Goal: Book appointment/travel/reservation

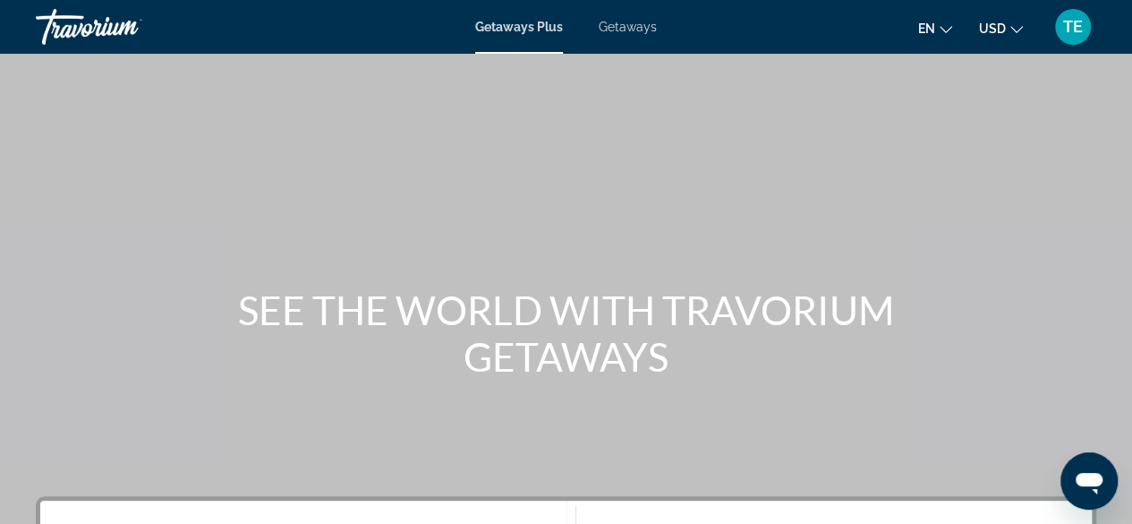
click at [631, 36] on div "Getaways Plus Getaways en English Español Français Italiano Português русский U…" at bounding box center [566, 27] width 1132 height 47
click at [626, 28] on span "Getaways" at bounding box center [628, 27] width 58 height 14
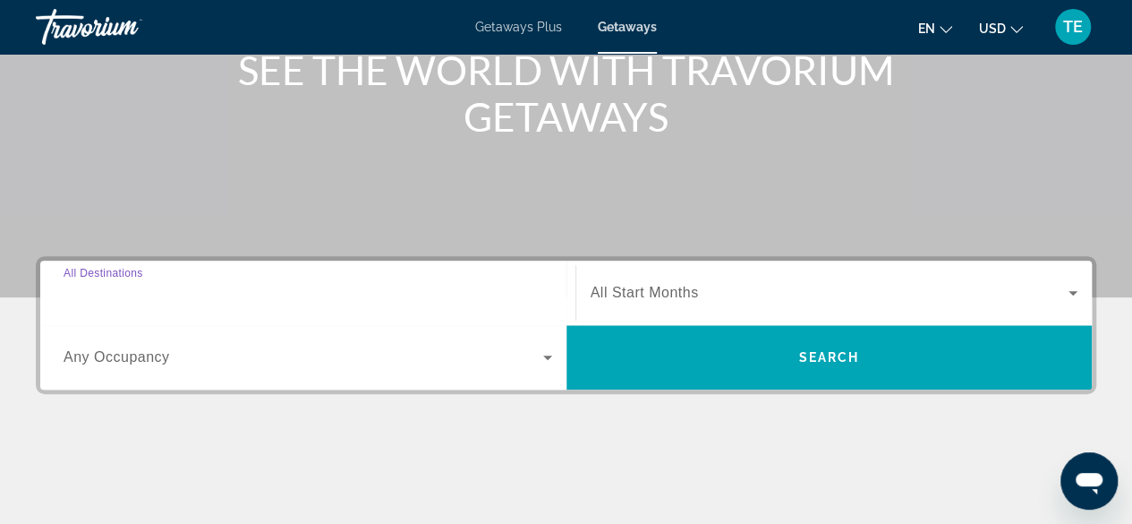
click at [173, 291] on input "Destination All Destinations" at bounding box center [308, 293] width 489 height 21
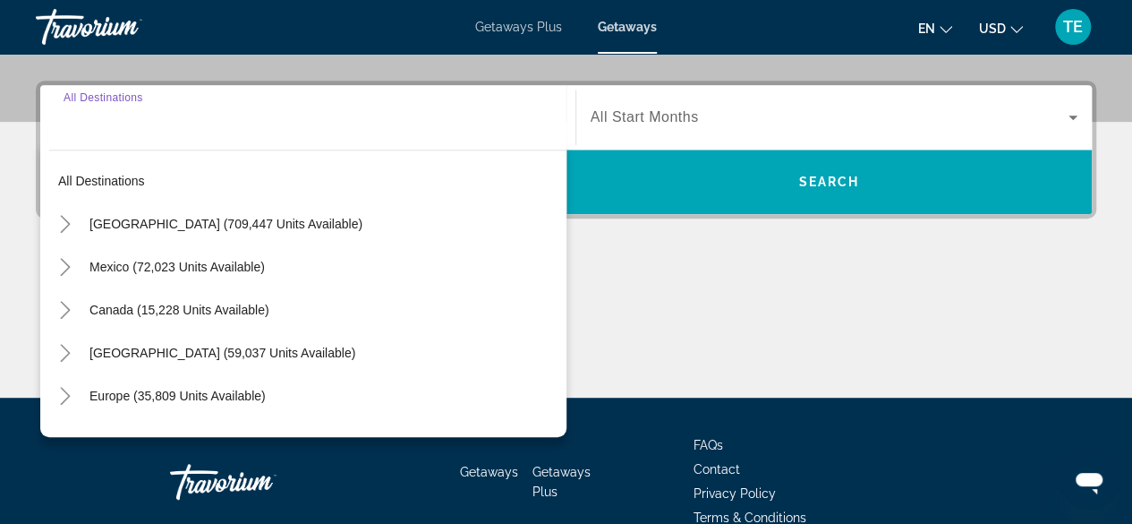
scroll to position [437, 0]
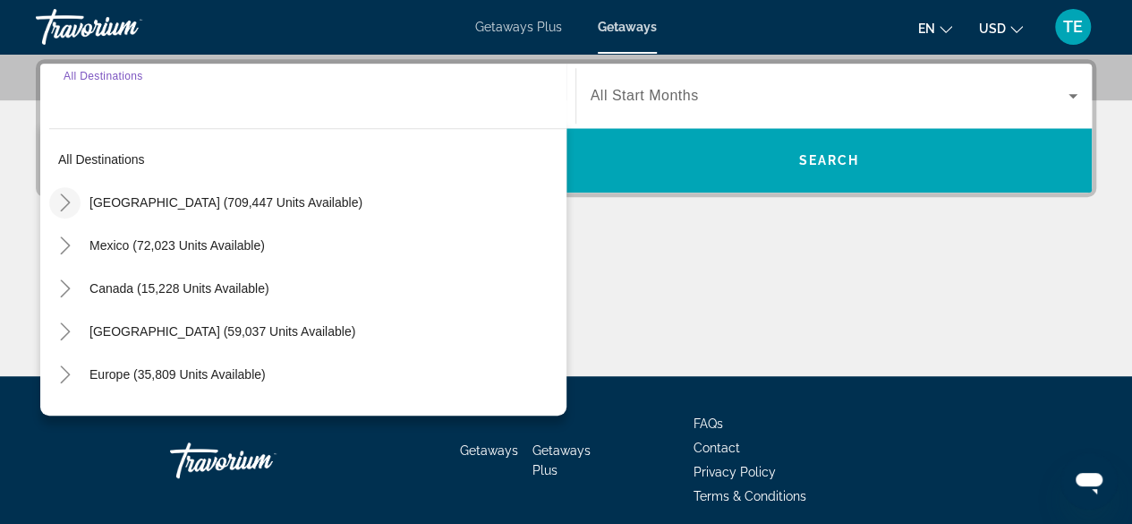
click at [56, 200] on icon "Toggle United States (709,447 units available)" at bounding box center [65, 202] width 18 height 18
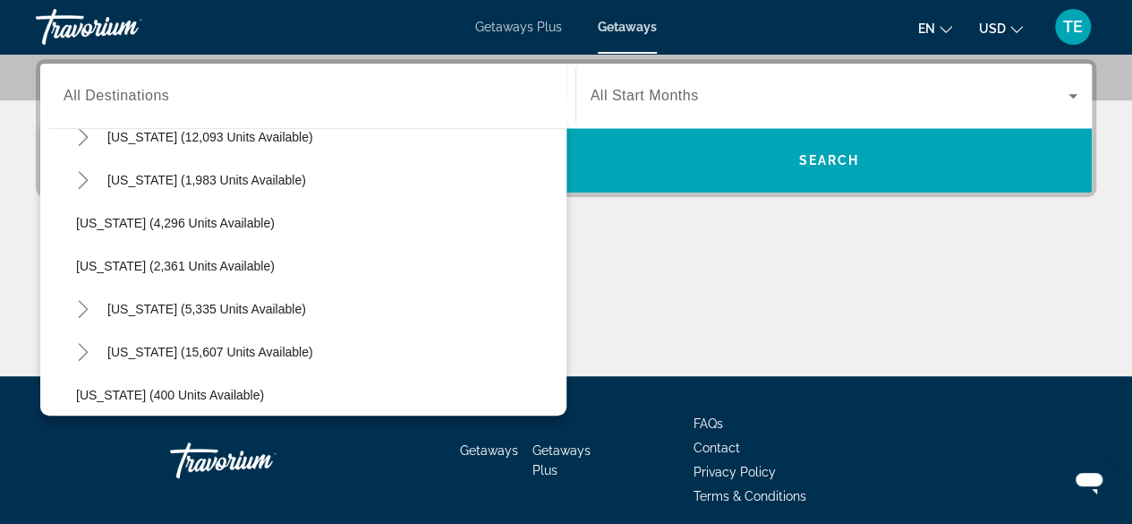
scroll to position [1121, 0]
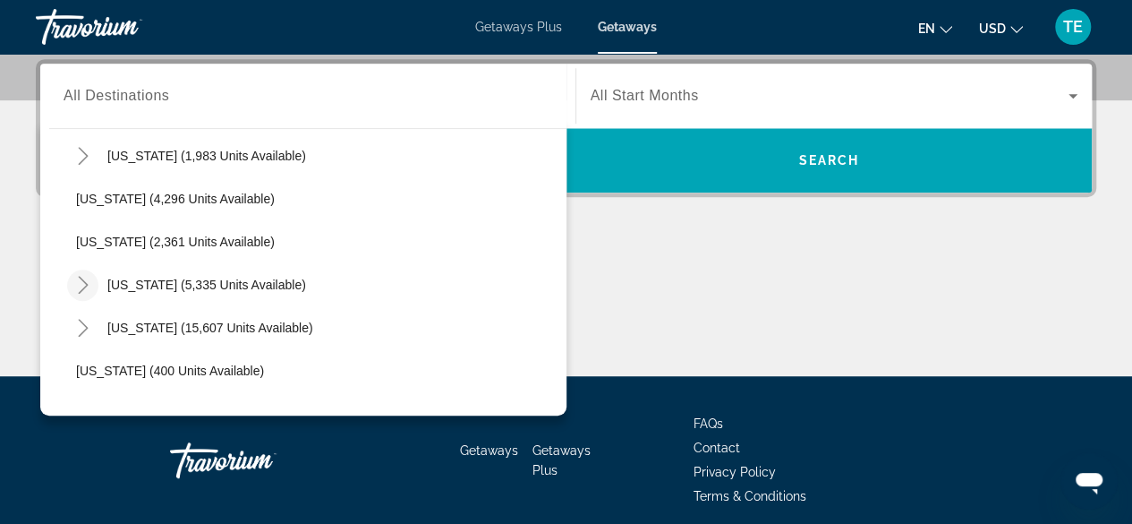
click at [88, 287] on icon "Toggle New York (5,335 units available)" at bounding box center [83, 285] width 18 height 18
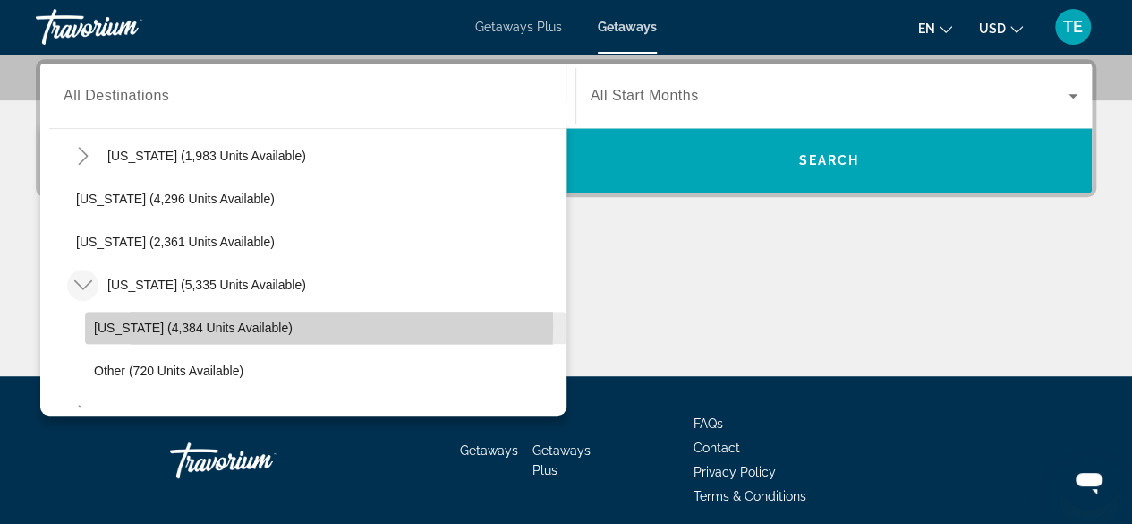
click at [227, 323] on span "New York (4,384 units available)" at bounding box center [193, 327] width 199 height 14
type input "**********"
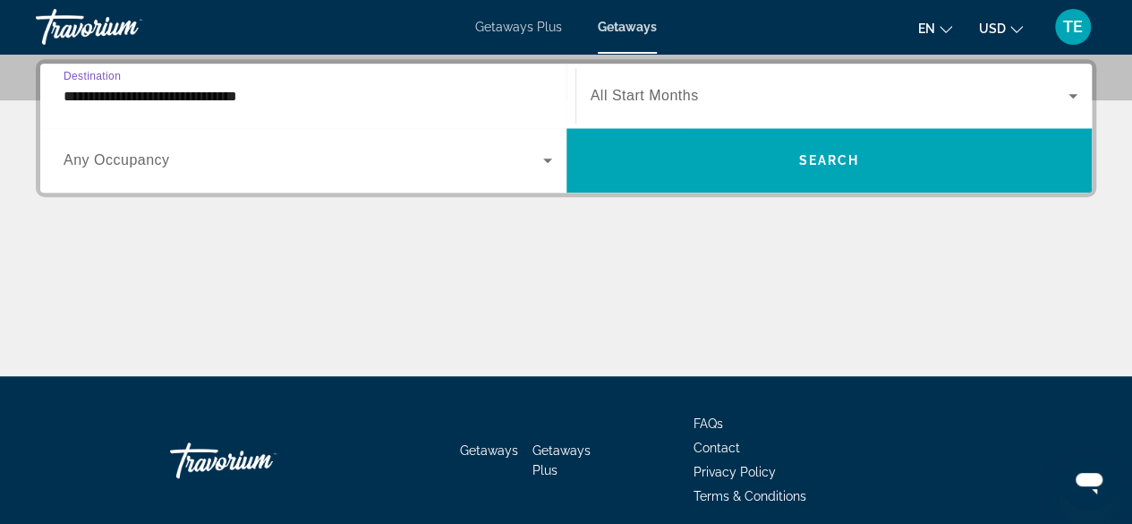
click at [648, 79] on div "Search widget" at bounding box center [835, 96] width 488 height 50
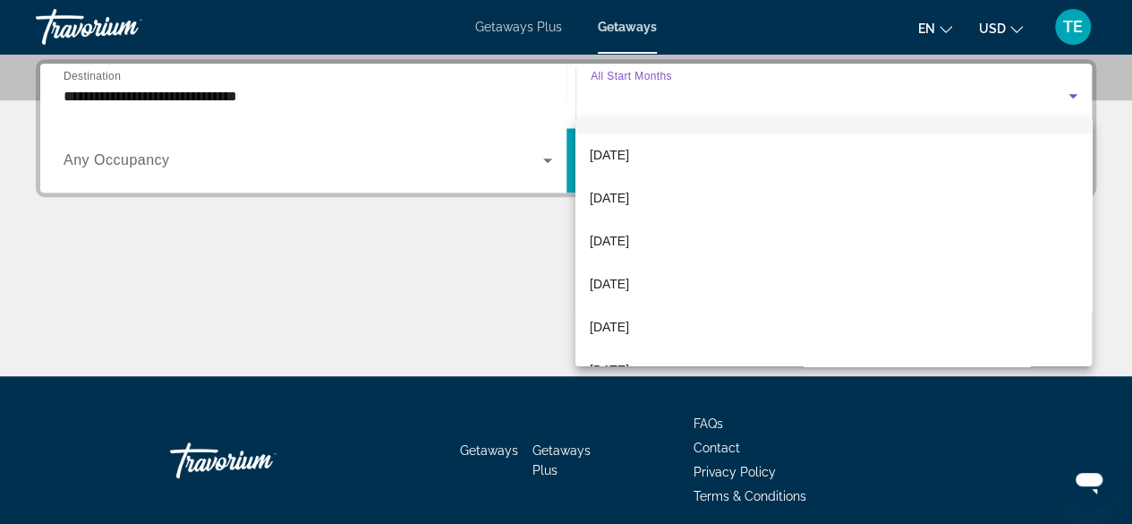
scroll to position [45, 0]
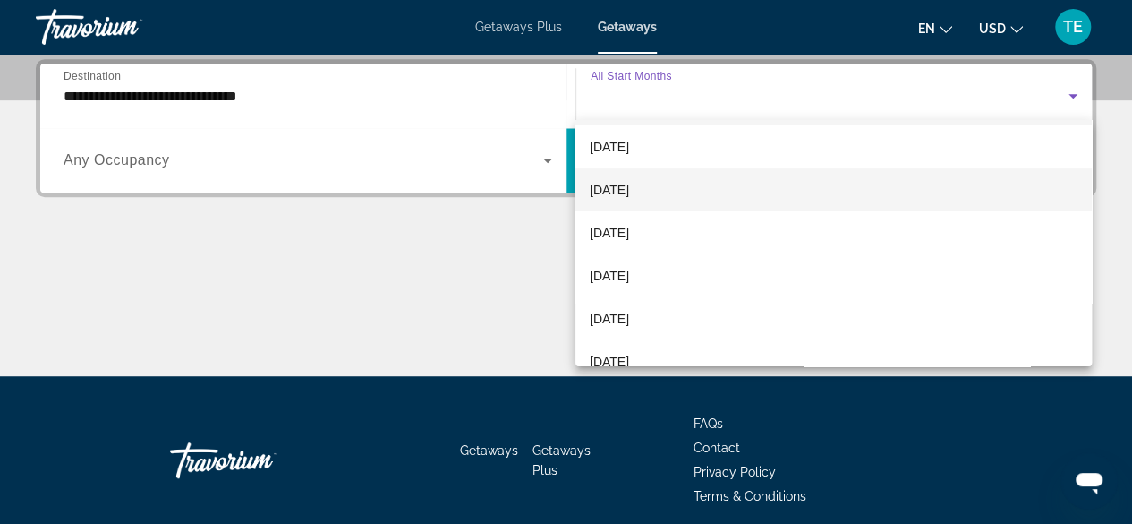
click at [671, 189] on mat-option "October 2025" at bounding box center [834, 189] width 516 height 43
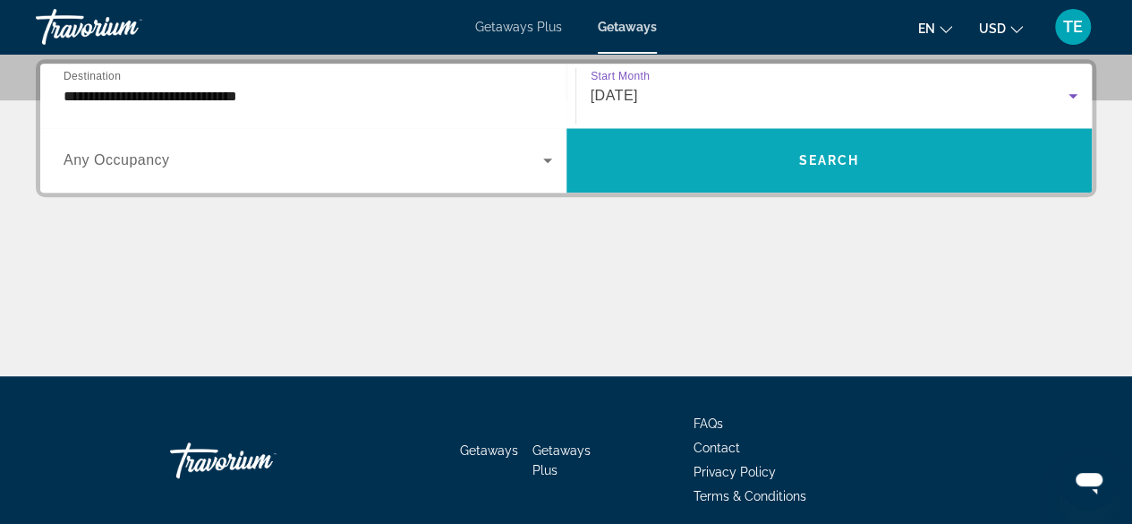
click at [753, 153] on span "Search widget" at bounding box center [830, 160] width 526 height 43
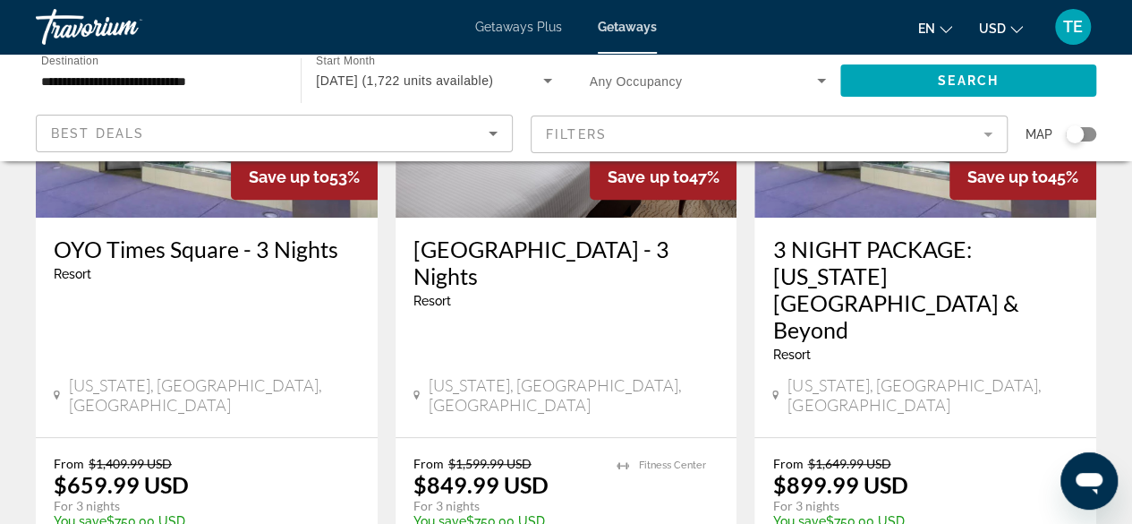
scroll to position [311, 0]
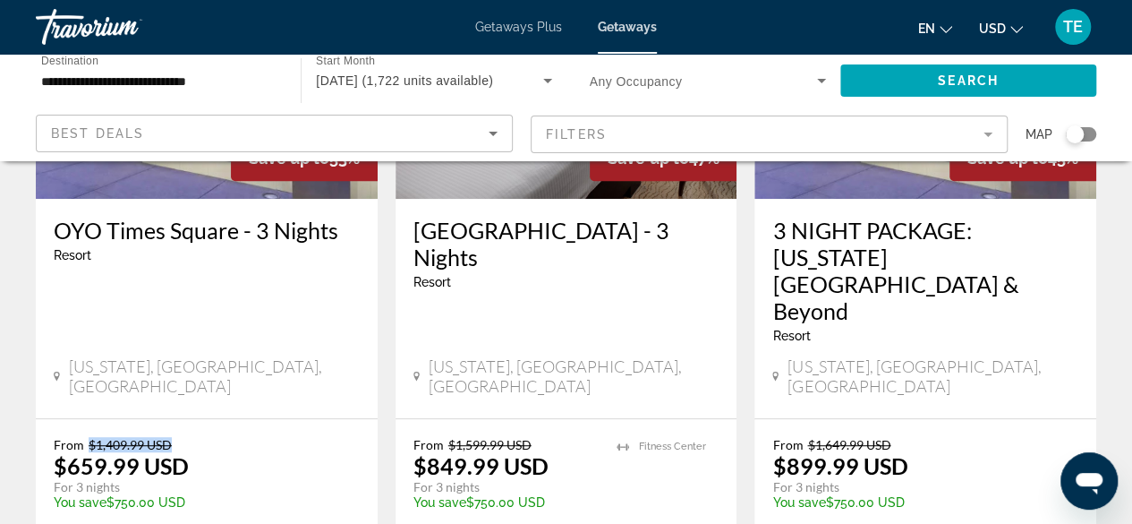
drag, startPoint x: 90, startPoint y: 365, endPoint x: 194, endPoint y: 352, distance: 105.6
click at [194, 419] on div "From $1,409.99 USD $659.99 USD For 3 nights You save $750.00 USD temp View Reso…" at bounding box center [207, 502] width 342 height 166
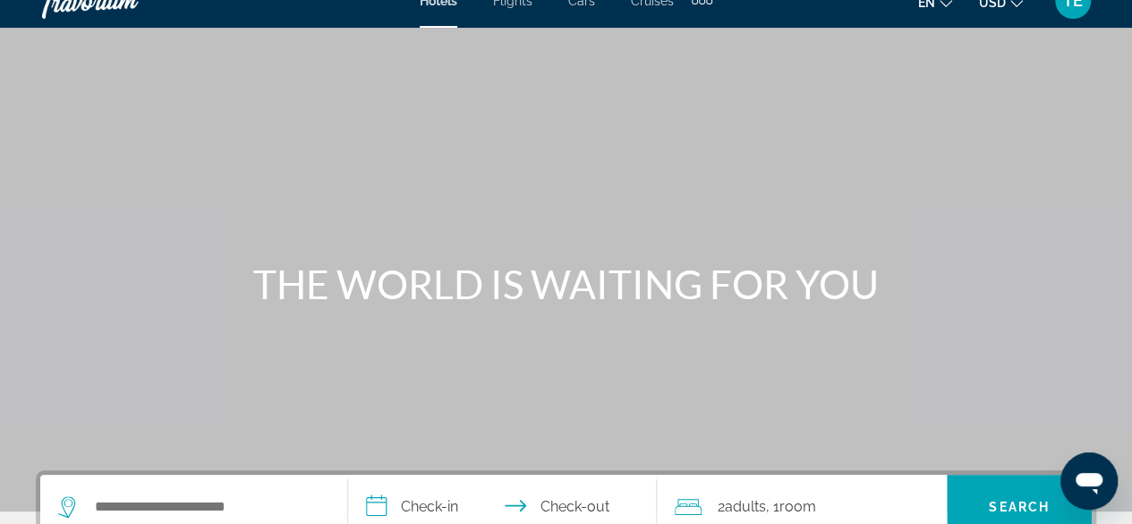
scroll to position [28, 0]
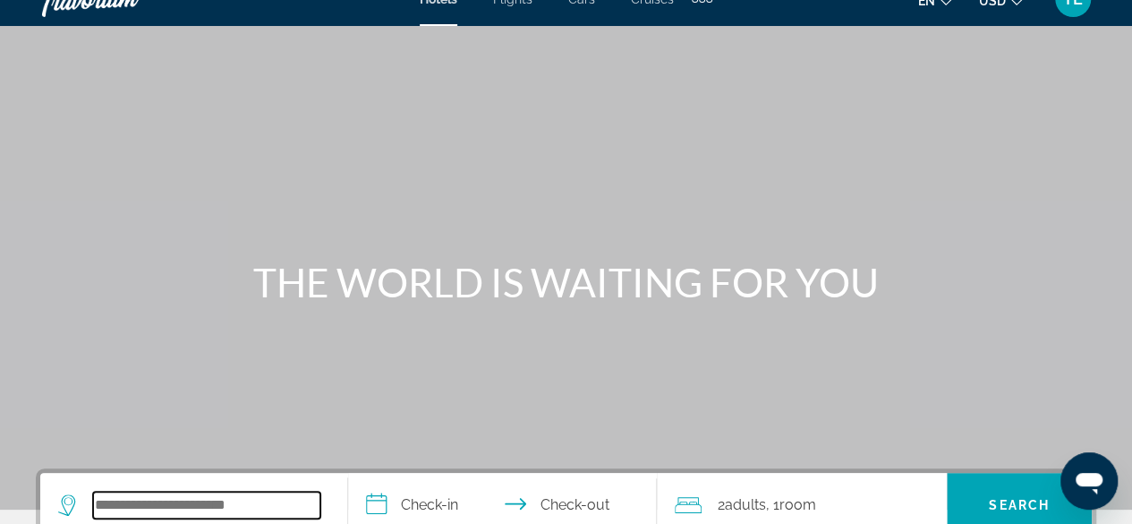
click at [210, 495] on input "Search widget" at bounding box center [206, 504] width 227 height 27
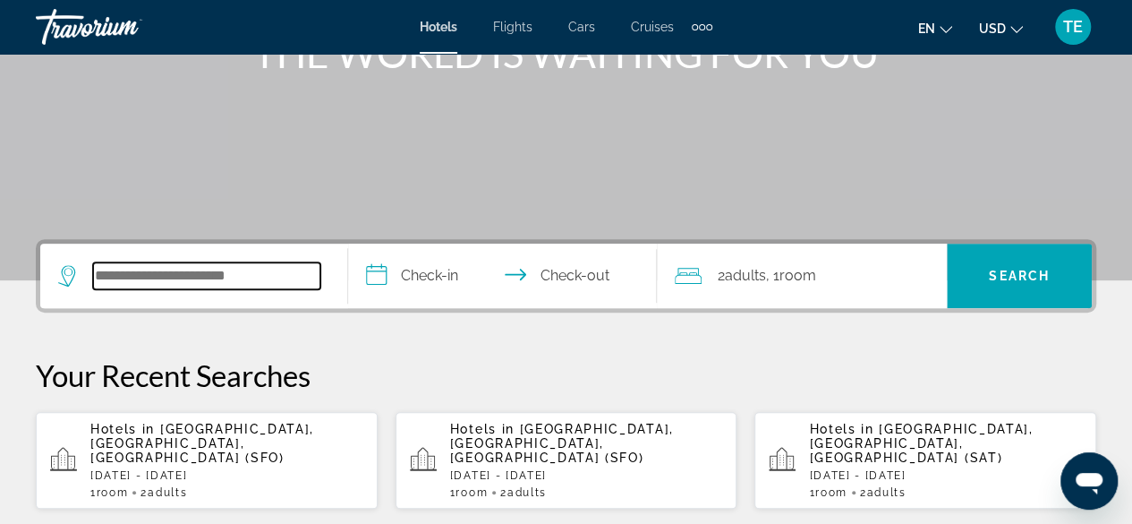
scroll to position [437, 0]
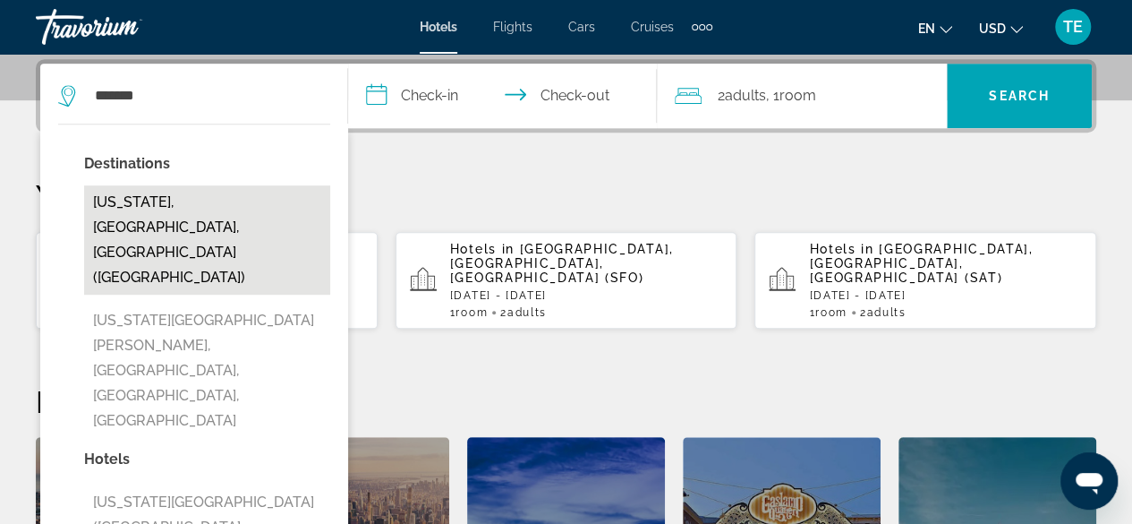
click at [209, 205] on button "New York, NY, United States (NYC)" at bounding box center [207, 239] width 246 height 109
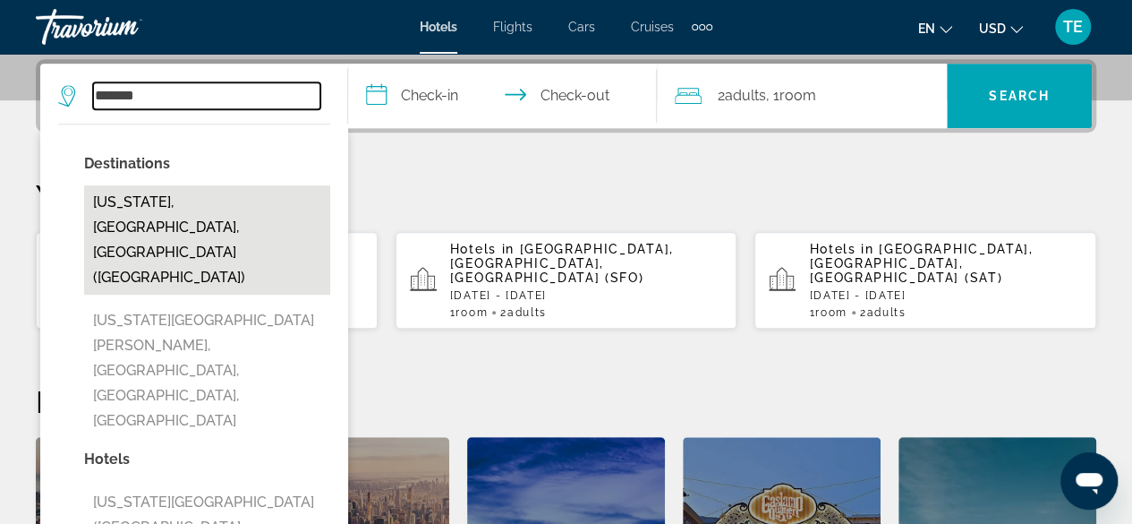
type input "**********"
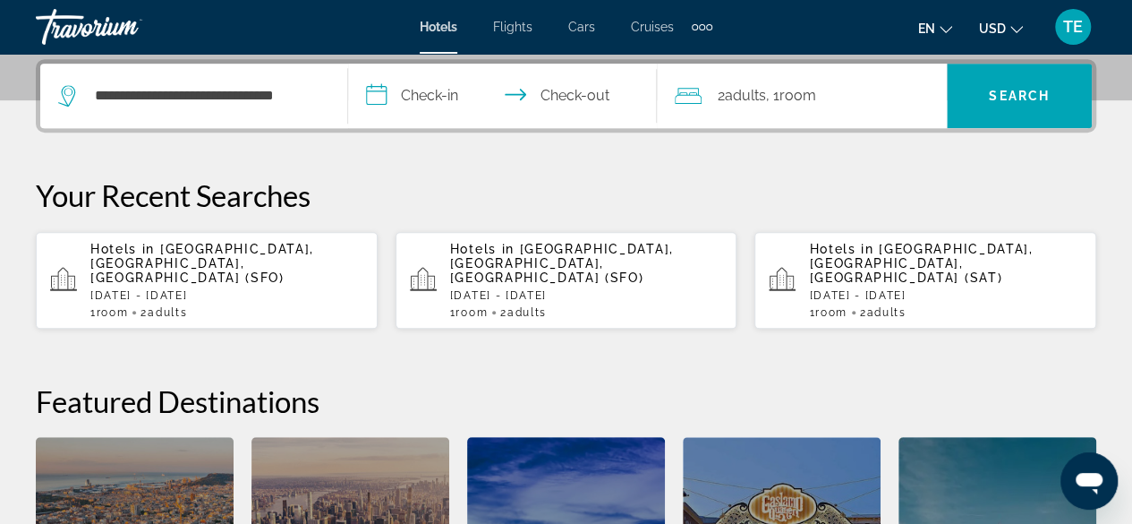
click at [443, 84] on input "**********" at bounding box center [505, 99] width 315 height 70
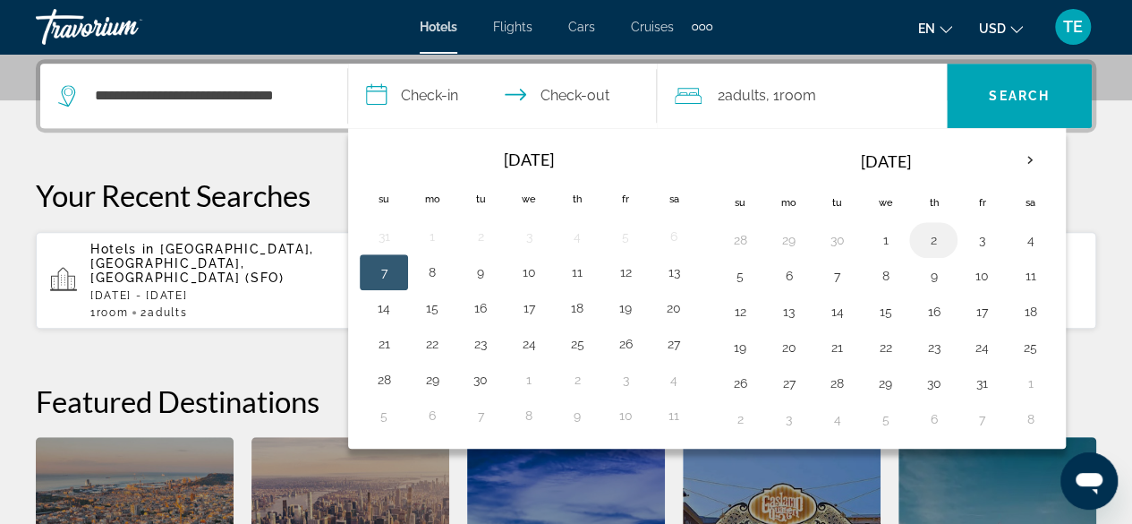
click at [922, 241] on button "2" at bounding box center [933, 239] width 29 height 25
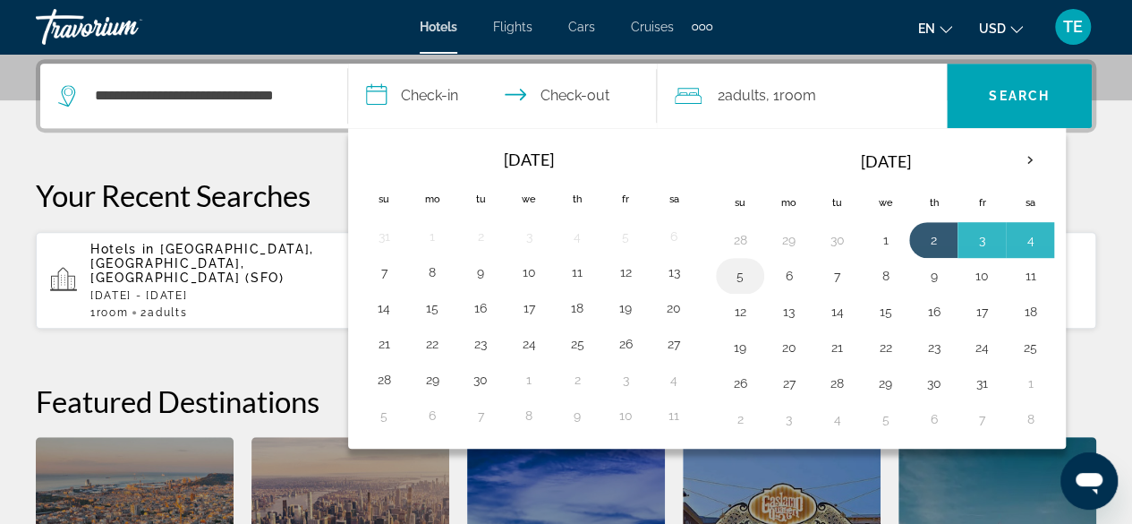
click at [737, 269] on button "5" at bounding box center [740, 275] width 29 height 25
type input "**********"
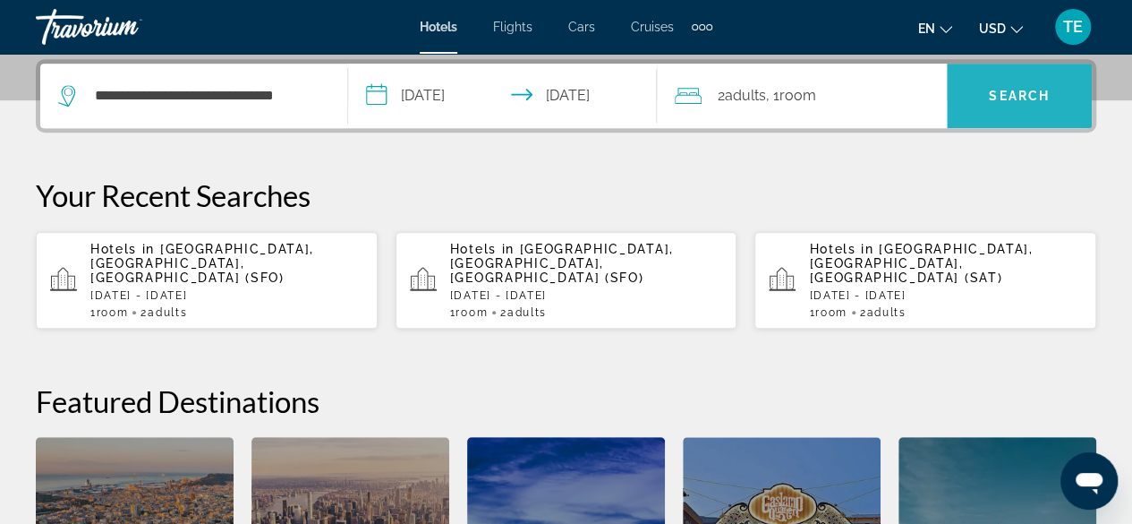
click at [1017, 90] on span "Search" at bounding box center [1019, 96] width 61 height 14
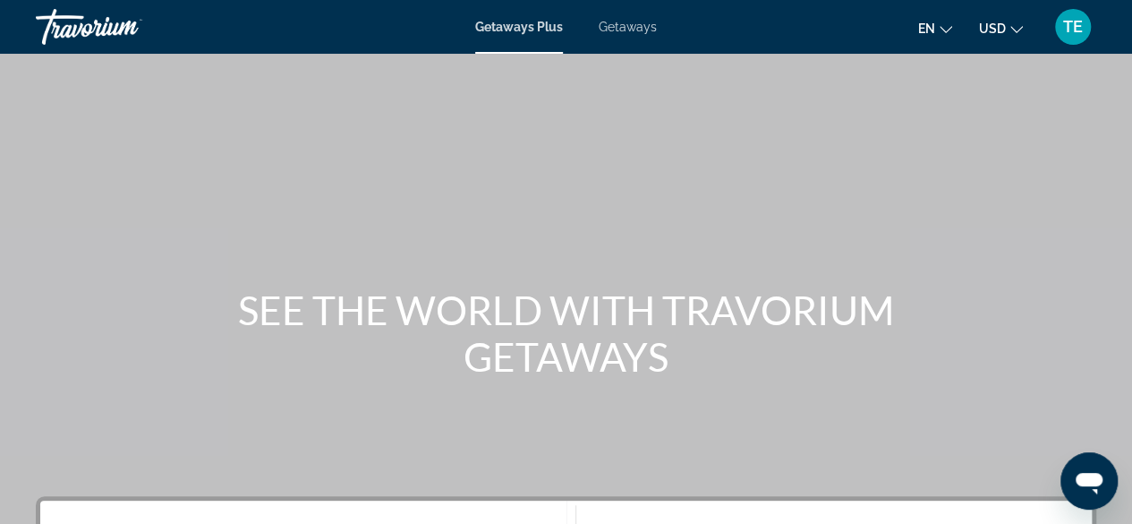
click at [618, 33] on span "Getaways" at bounding box center [628, 27] width 58 height 14
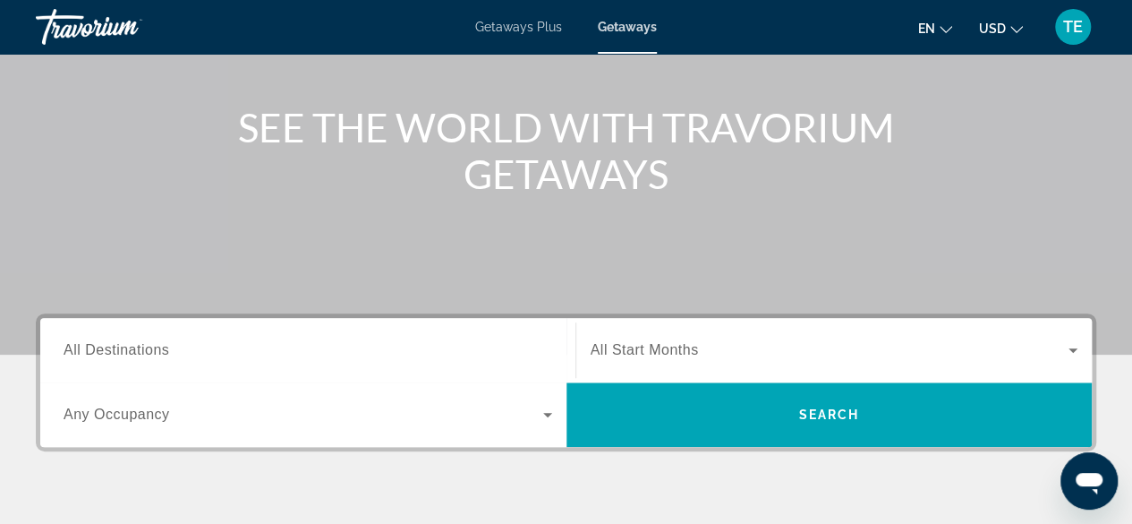
scroll to position [200, 0]
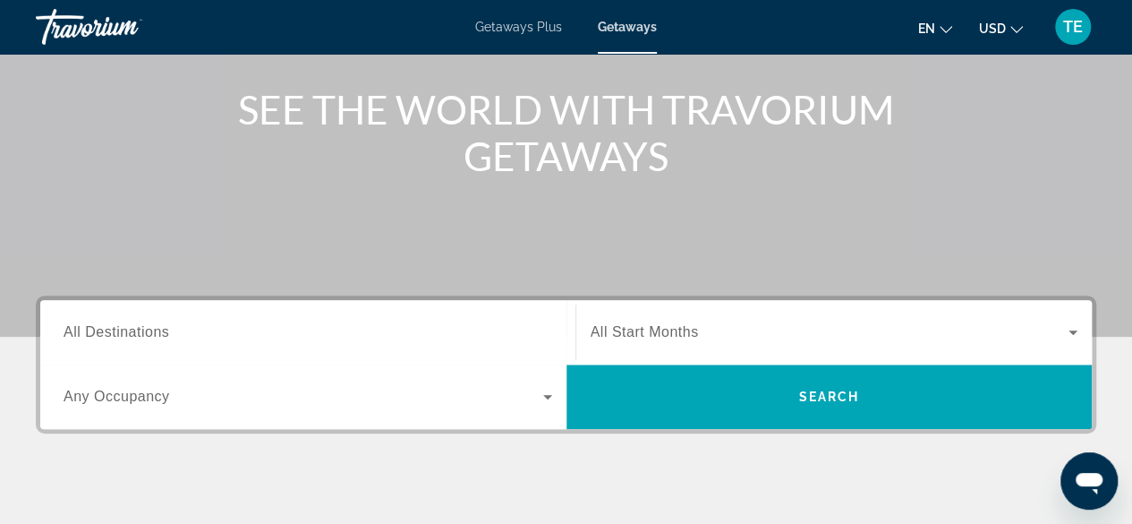
click at [241, 312] on div "Search widget" at bounding box center [308, 332] width 489 height 51
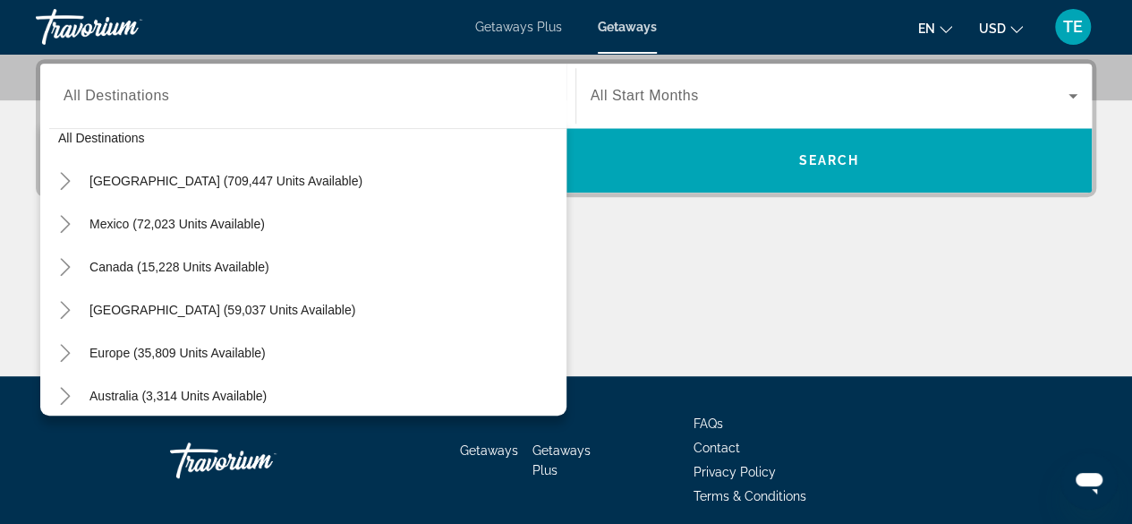
scroll to position [30, 0]
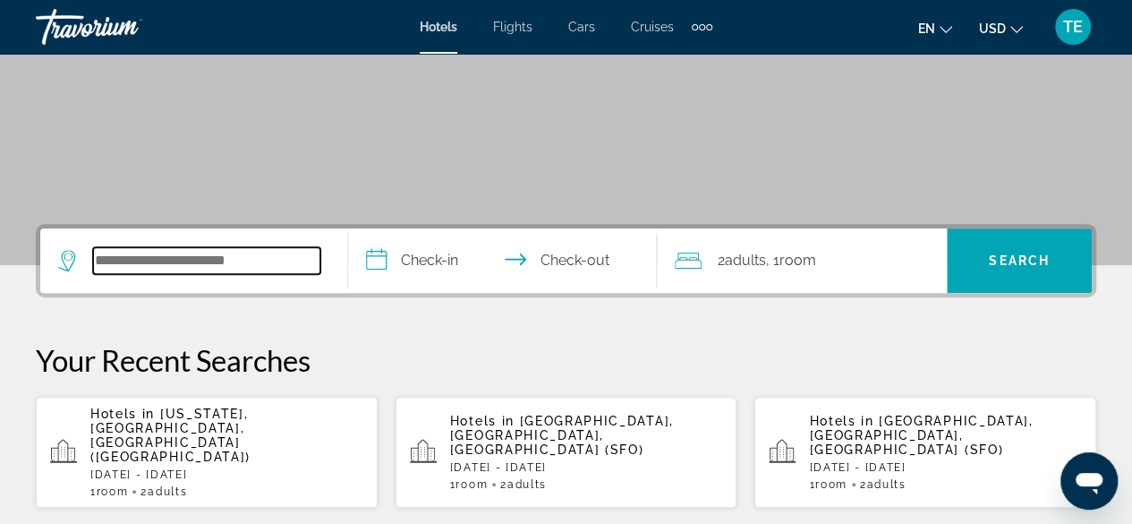
click at [191, 262] on input "Search widget" at bounding box center [206, 260] width 227 height 27
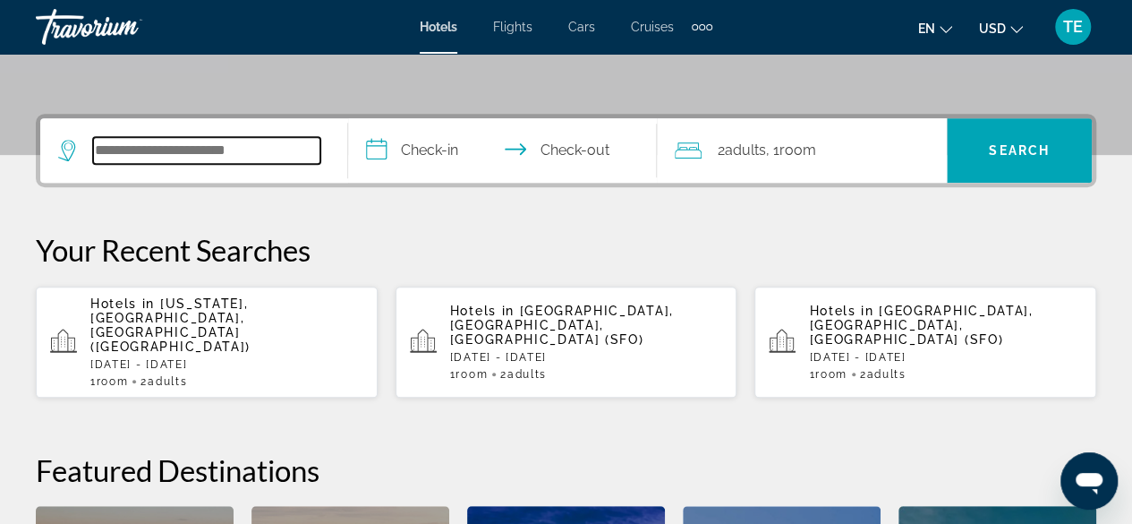
scroll to position [437, 0]
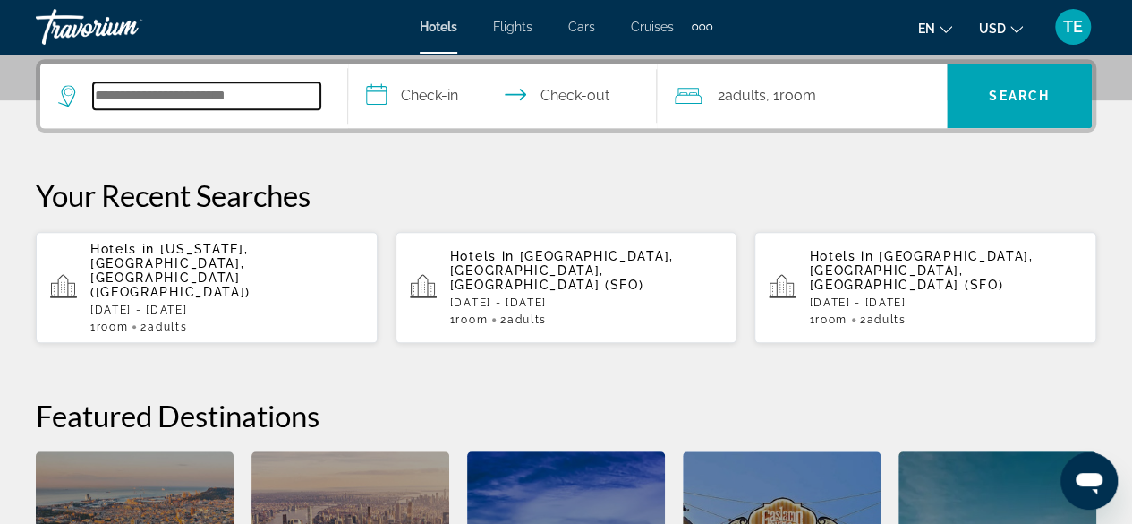
click at [146, 98] on input "Search widget" at bounding box center [206, 95] width 227 height 27
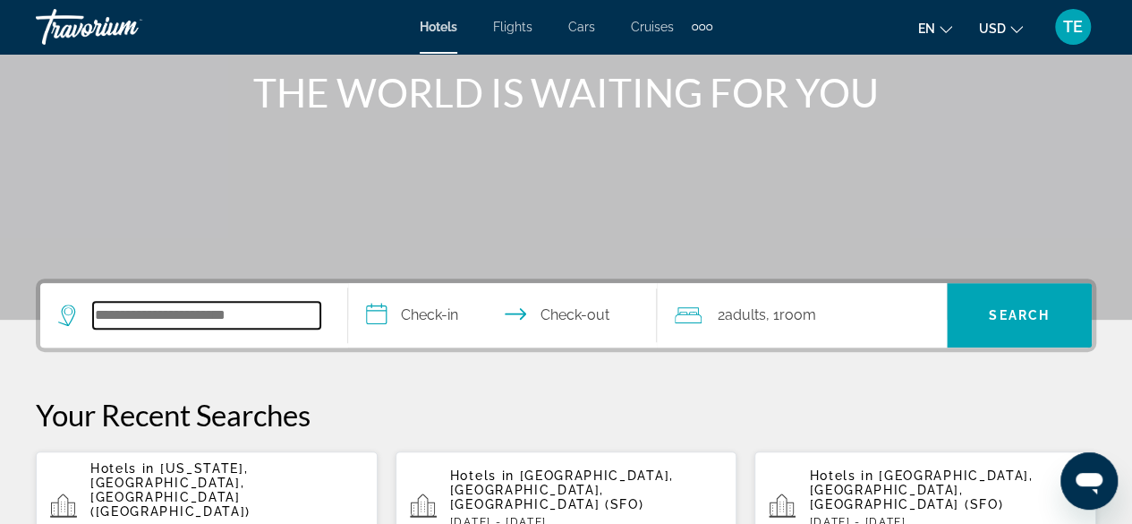
scroll to position [209, 0]
